Goal: Information Seeking & Learning: Learn about a topic

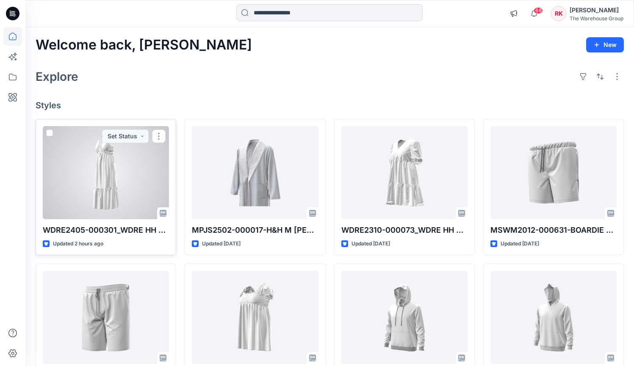
click at [108, 178] on div at bounding box center [106, 172] width 126 height 93
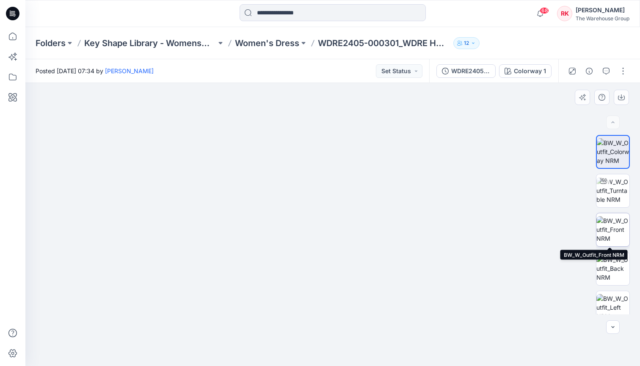
click at [626, 223] on img at bounding box center [612, 229] width 33 height 27
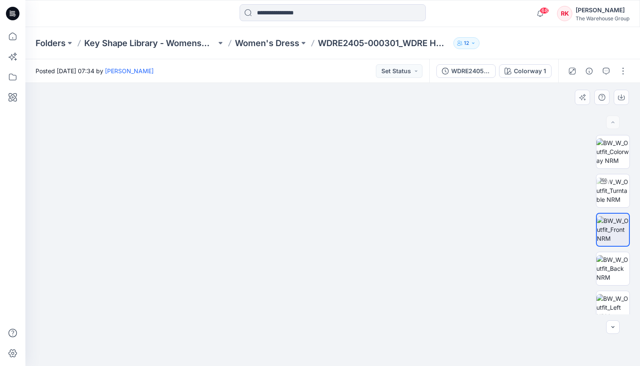
drag, startPoint x: 320, startPoint y: 196, endPoint x: 314, endPoint y: 239, distance: 43.1
drag, startPoint x: 346, startPoint y: 320, endPoint x: 350, endPoint y: 224, distance: 95.7
drag, startPoint x: 347, startPoint y: 234, endPoint x: 345, endPoint y: 248, distance: 13.6
drag, startPoint x: 344, startPoint y: 231, endPoint x: 343, endPoint y: 220, distance: 11.4
click at [613, 186] on img at bounding box center [612, 190] width 33 height 27
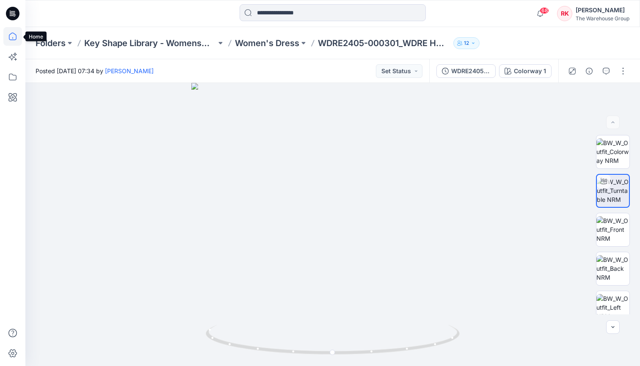
click at [14, 40] on icon at bounding box center [13, 37] width 8 height 8
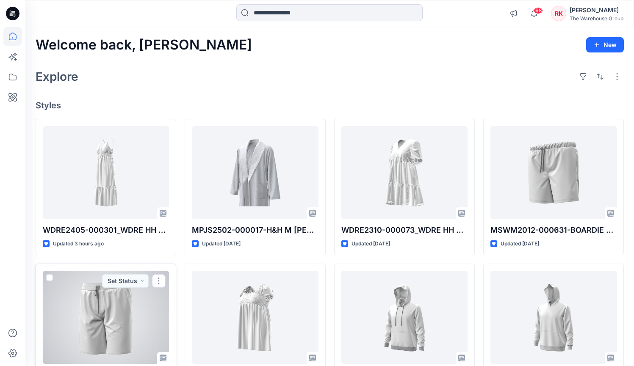
click at [99, 302] on div at bounding box center [106, 317] width 126 height 93
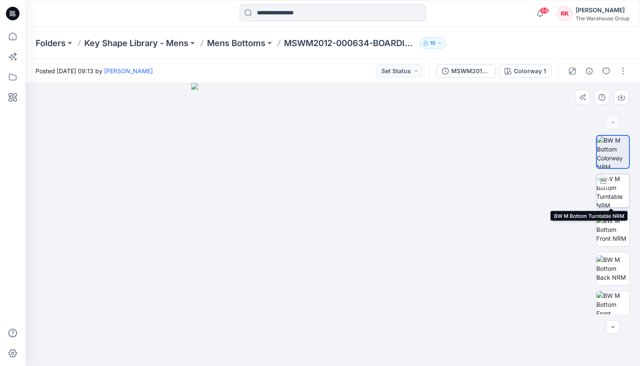
click at [608, 189] on img at bounding box center [612, 190] width 33 height 33
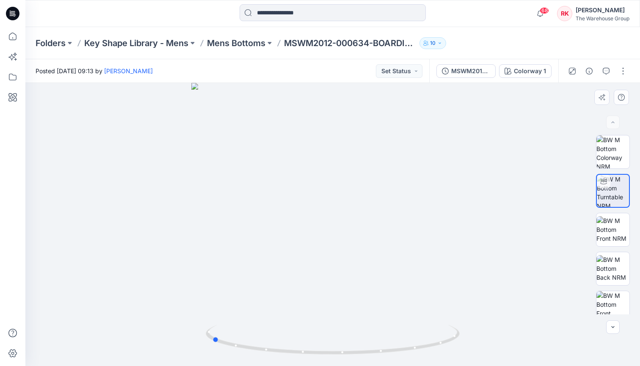
drag, startPoint x: 333, startPoint y: 353, endPoint x: 466, endPoint y: 336, distance: 134.0
click at [466, 336] on div at bounding box center [332, 224] width 615 height 283
click at [16, 40] on icon at bounding box center [12, 36] width 19 height 19
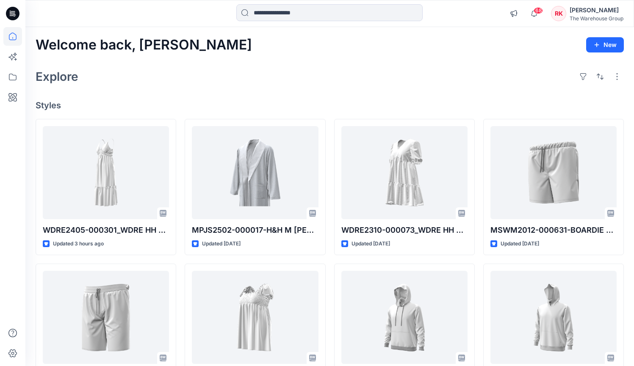
click at [281, 71] on div "Explore" at bounding box center [330, 76] width 588 height 20
click at [282, 74] on div "Explore" at bounding box center [330, 76] width 588 height 20
click at [292, 85] on div "Explore" at bounding box center [330, 76] width 588 height 20
click at [432, 39] on div "Welcome back, [PERSON_NAME] New" at bounding box center [330, 45] width 588 height 16
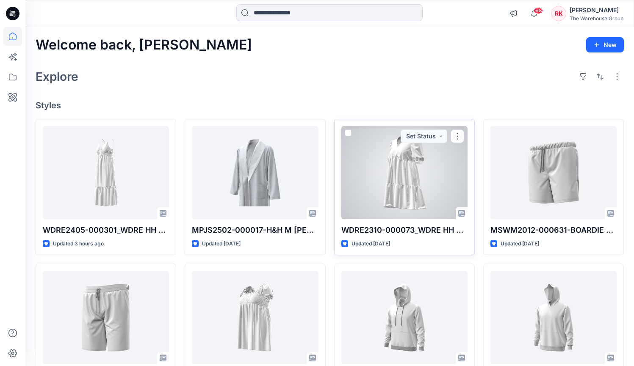
click at [414, 184] on div at bounding box center [404, 172] width 126 height 93
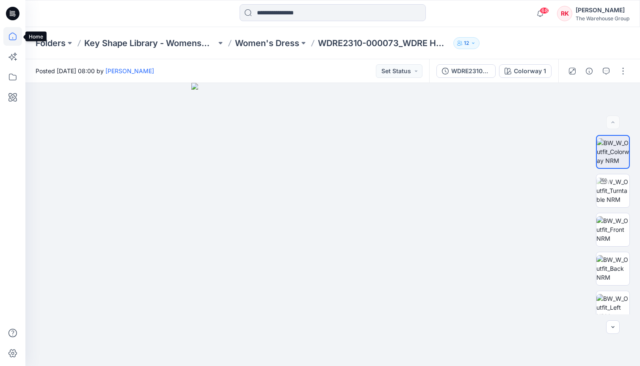
click at [11, 36] on icon at bounding box center [12, 36] width 19 height 19
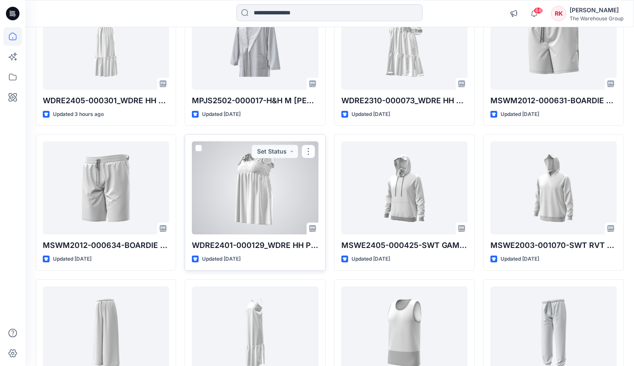
scroll to position [141, 0]
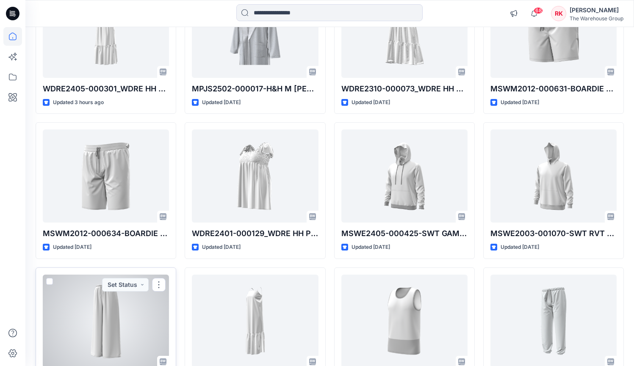
click at [156, 314] on div at bounding box center [106, 321] width 126 height 93
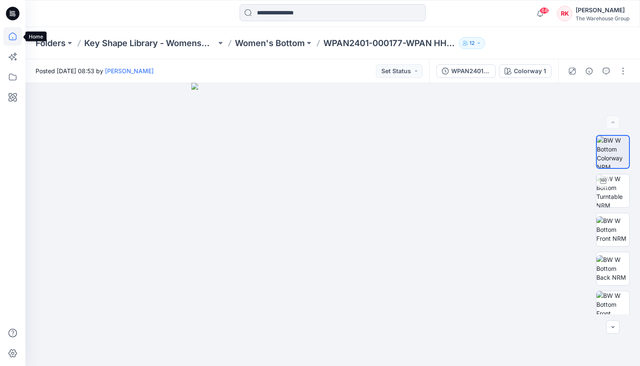
click at [11, 39] on icon at bounding box center [12, 36] width 19 height 19
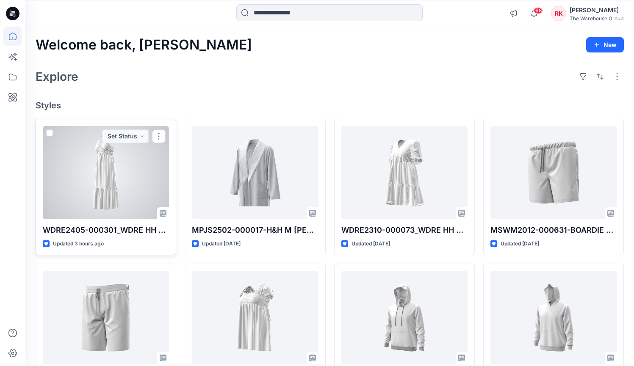
click at [102, 160] on div at bounding box center [106, 172] width 126 height 93
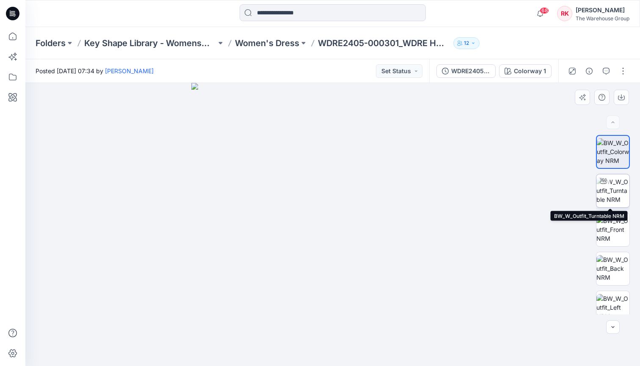
click at [613, 188] on img at bounding box center [612, 190] width 33 height 27
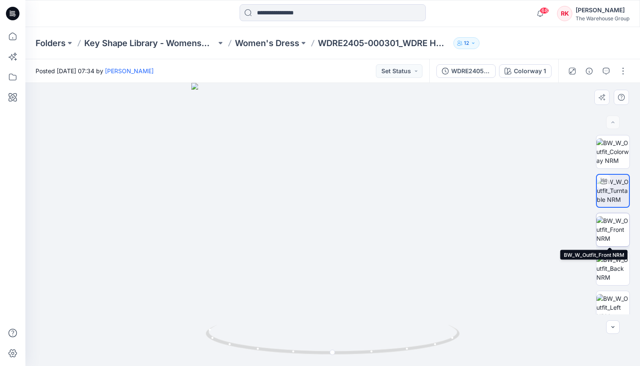
click at [616, 220] on img at bounding box center [612, 229] width 33 height 27
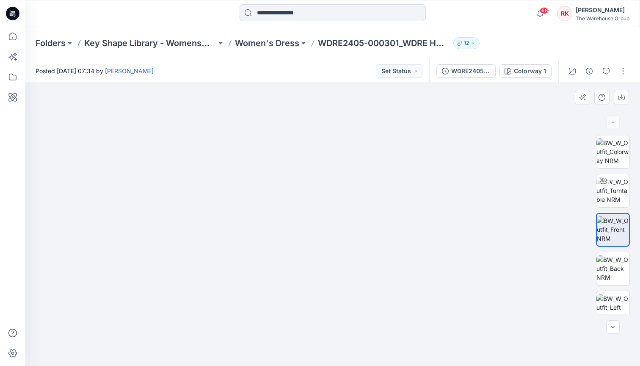
drag, startPoint x: 331, startPoint y: 139, endPoint x: 328, endPoint y: 217, distance: 78.3
click at [610, 193] on img at bounding box center [612, 190] width 33 height 27
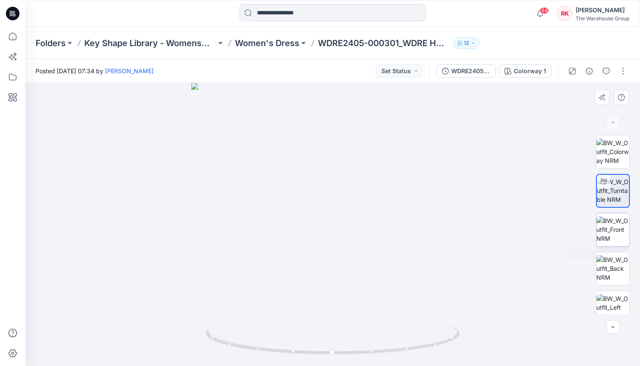
click at [609, 229] on img at bounding box center [612, 229] width 33 height 27
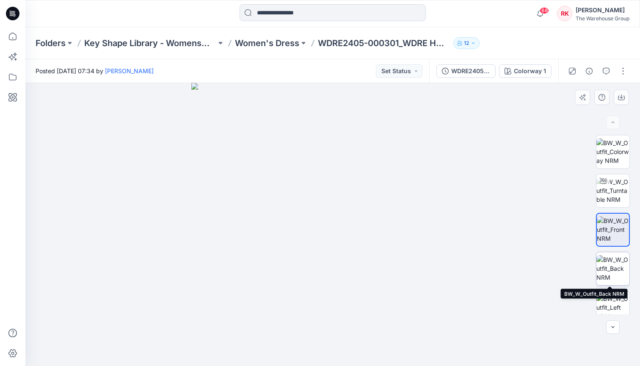
click at [617, 273] on img at bounding box center [612, 268] width 33 height 27
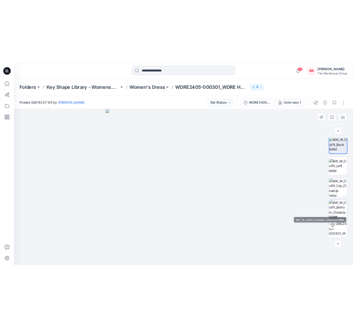
scroll to position [127, 0]
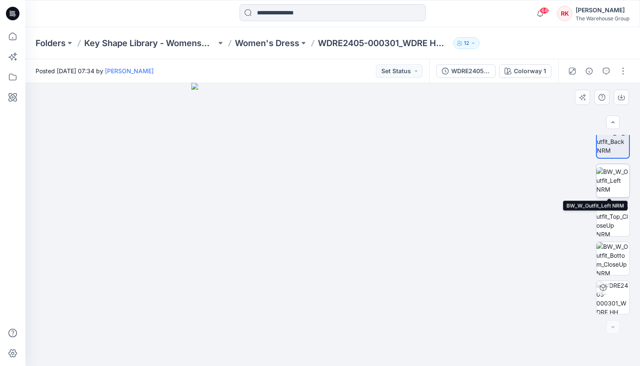
click at [607, 183] on img at bounding box center [612, 180] width 33 height 27
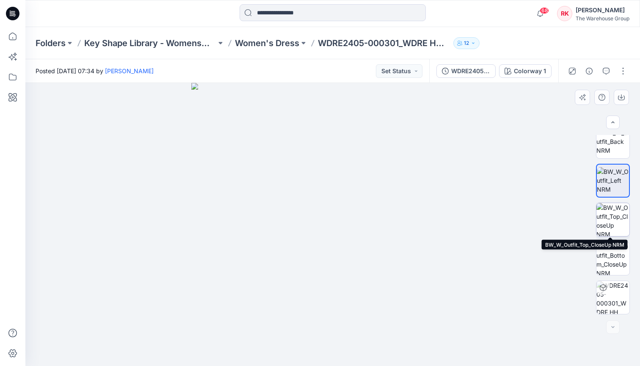
click at [610, 223] on img at bounding box center [612, 219] width 33 height 33
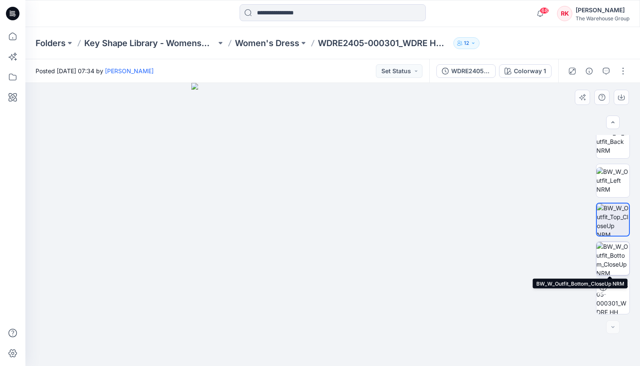
click at [605, 257] on img at bounding box center [612, 258] width 33 height 33
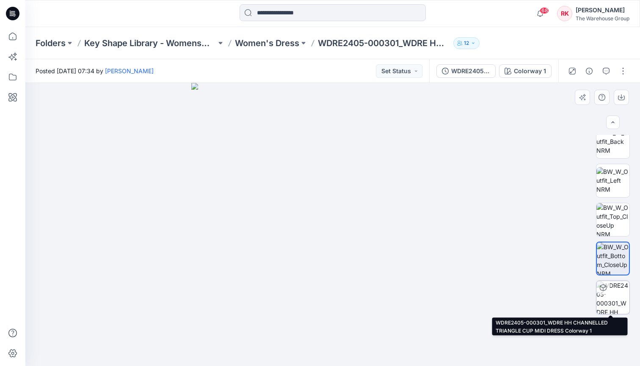
click at [608, 295] on img at bounding box center [612, 297] width 33 height 33
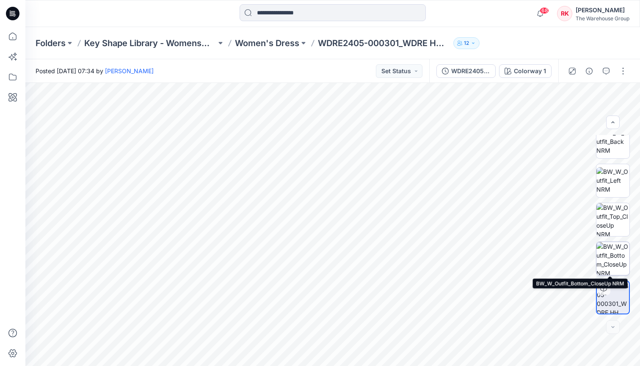
click at [614, 251] on img at bounding box center [612, 258] width 33 height 33
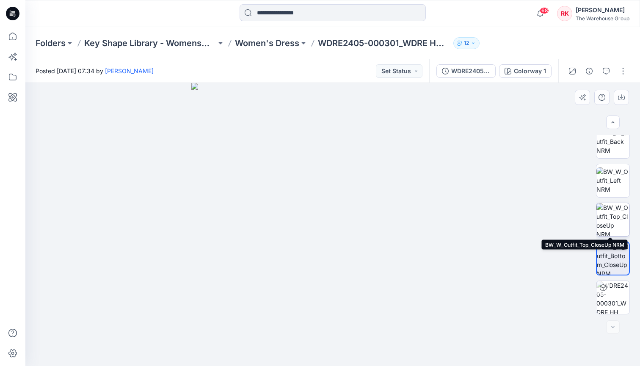
click at [616, 224] on img at bounding box center [612, 219] width 33 height 33
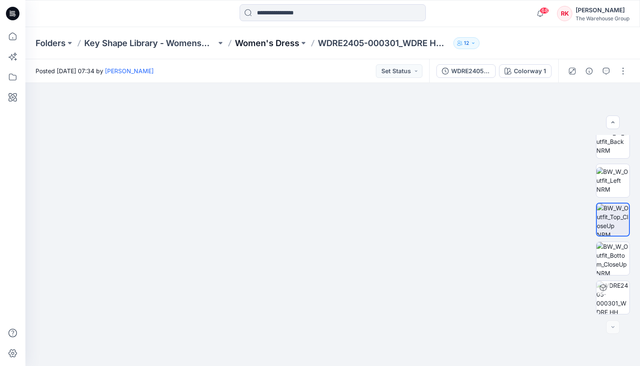
click at [264, 41] on p "Women's Dress" at bounding box center [267, 43] width 64 height 12
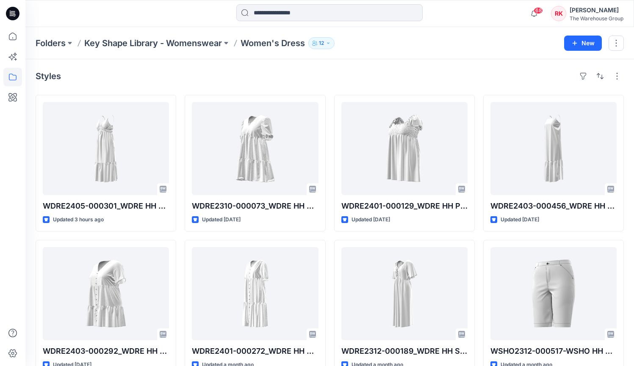
click at [382, 49] on div "Folders Key Shape Library - Womenswear Women's Dress 12 New" at bounding box center [329, 43] width 608 height 32
